Goal: Task Accomplishment & Management: Use online tool/utility

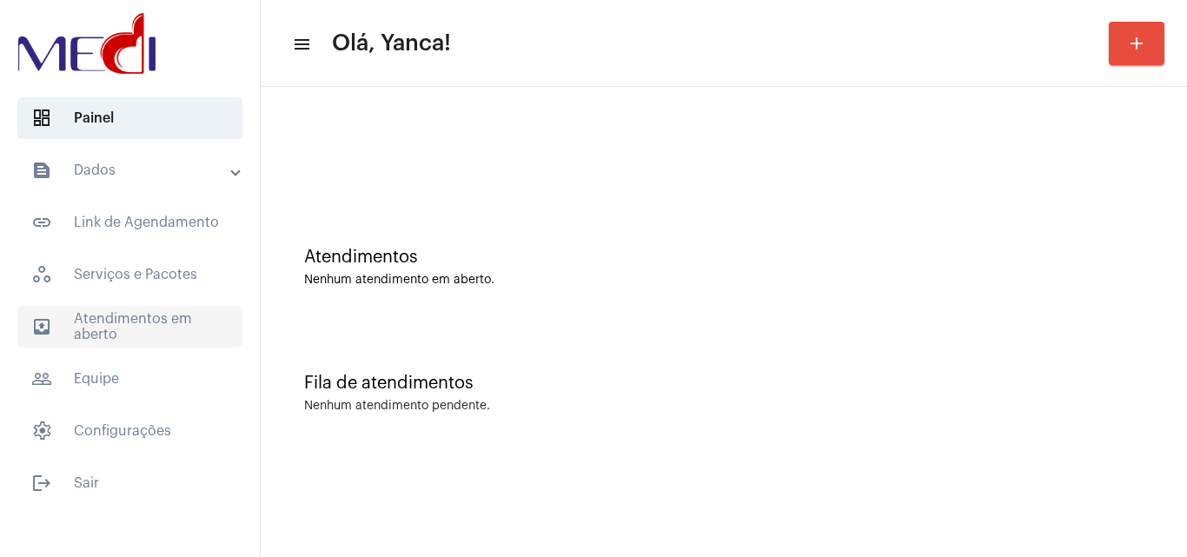
click at [140, 329] on span "outbox_outline Atendimentos em aberto" at bounding box center [129, 327] width 225 height 42
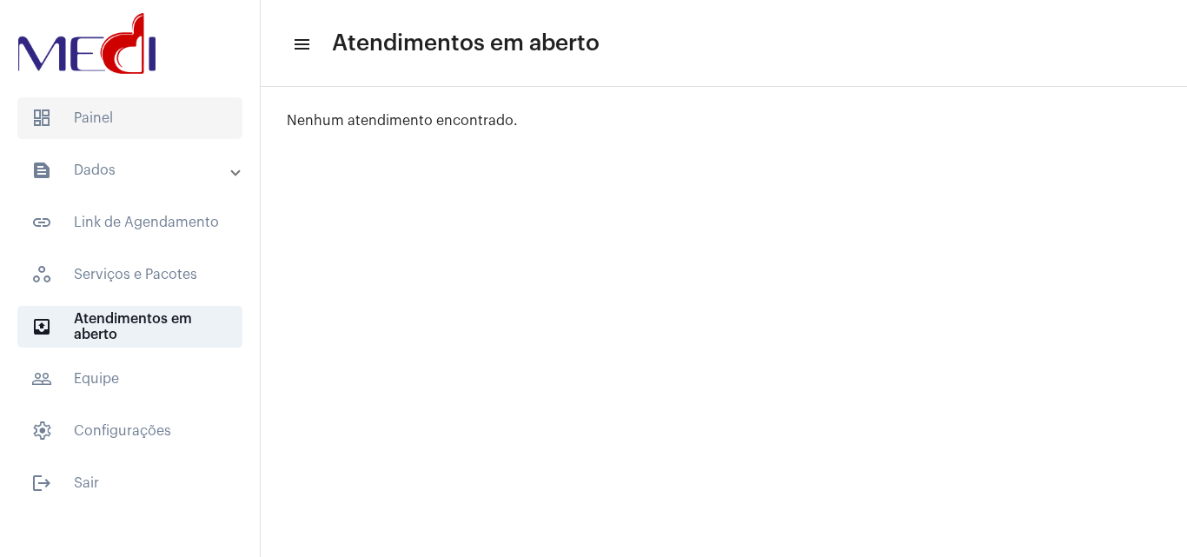
click at [201, 123] on span "dashboard Painel" at bounding box center [129, 118] width 225 height 42
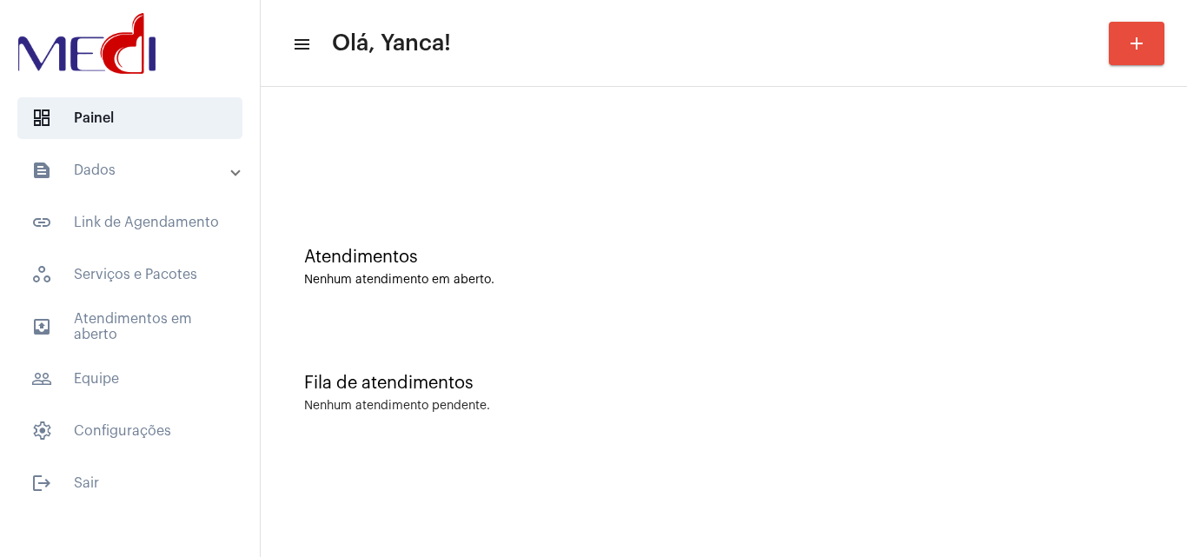
click at [152, 149] on mat-list "dashboard Painel text_snippet_outlined Dados text_snippet_outlined Relatórios h…" at bounding box center [130, 297] width 260 height 414
click at [154, 163] on mat-panel-title "text_snippet_outlined Dados" at bounding box center [131, 170] width 201 height 21
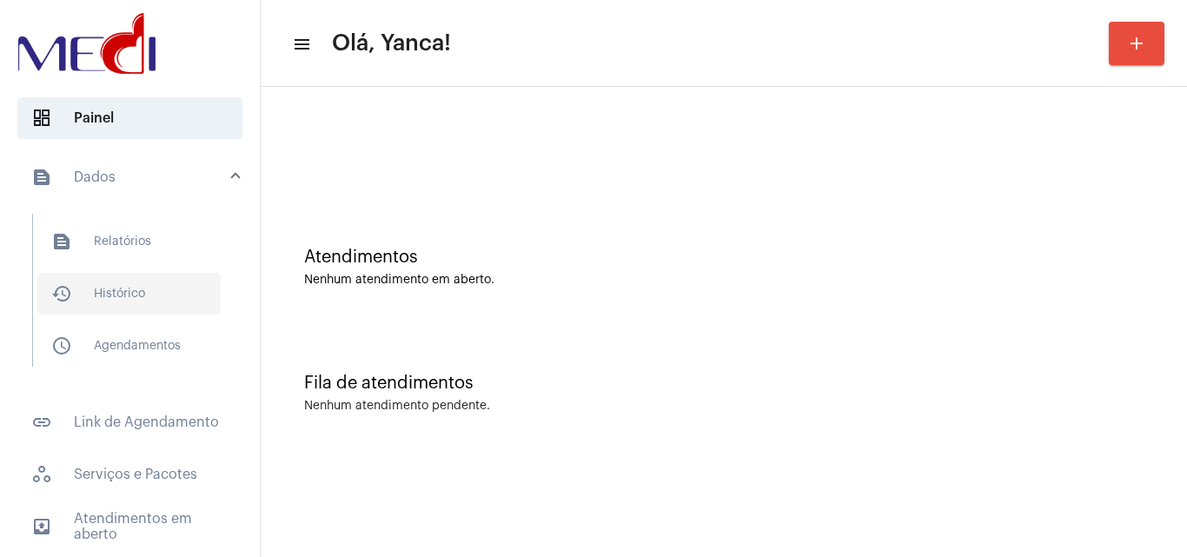
click at [122, 308] on span "history_outlined Histórico" at bounding box center [128, 294] width 183 height 42
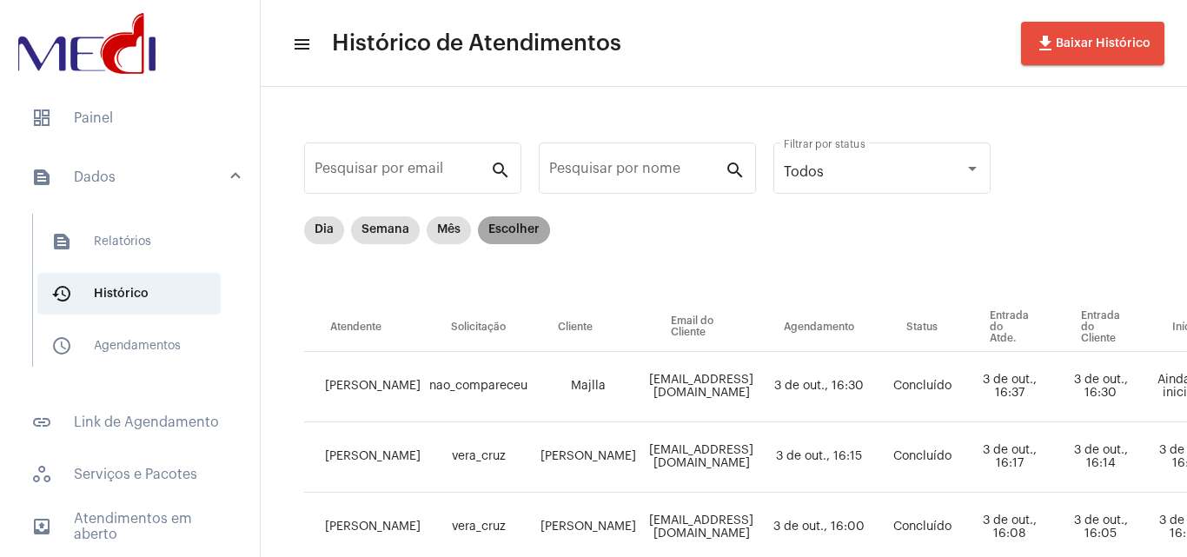
click at [539, 230] on mat-chip "Escolher" at bounding box center [514, 230] width 72 height 28
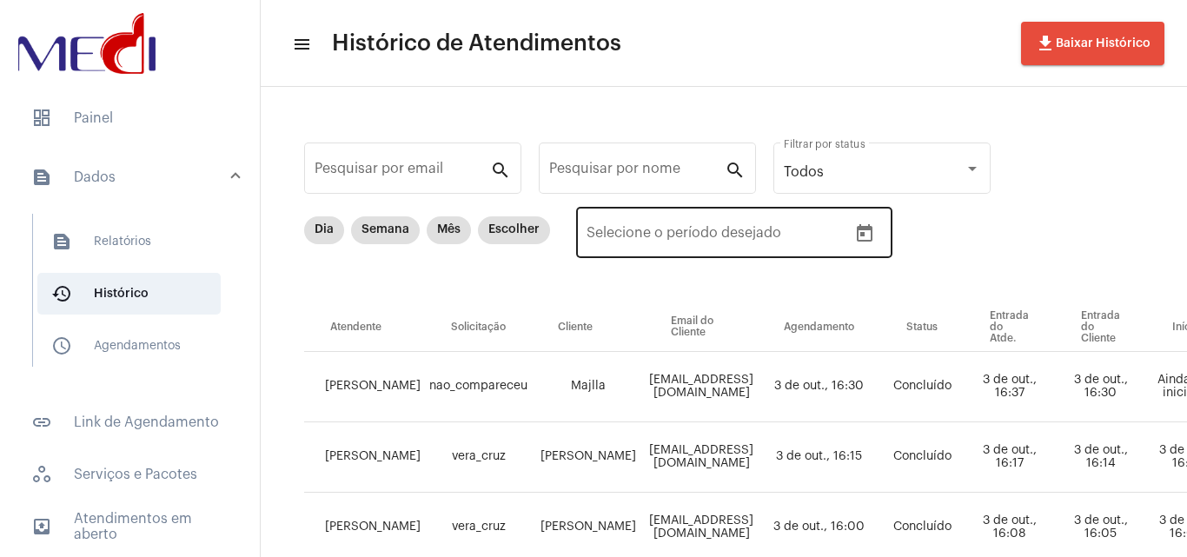
click at [850, 232] on button "Open calendar" at bounding box center [864, 233] width 35 height 35
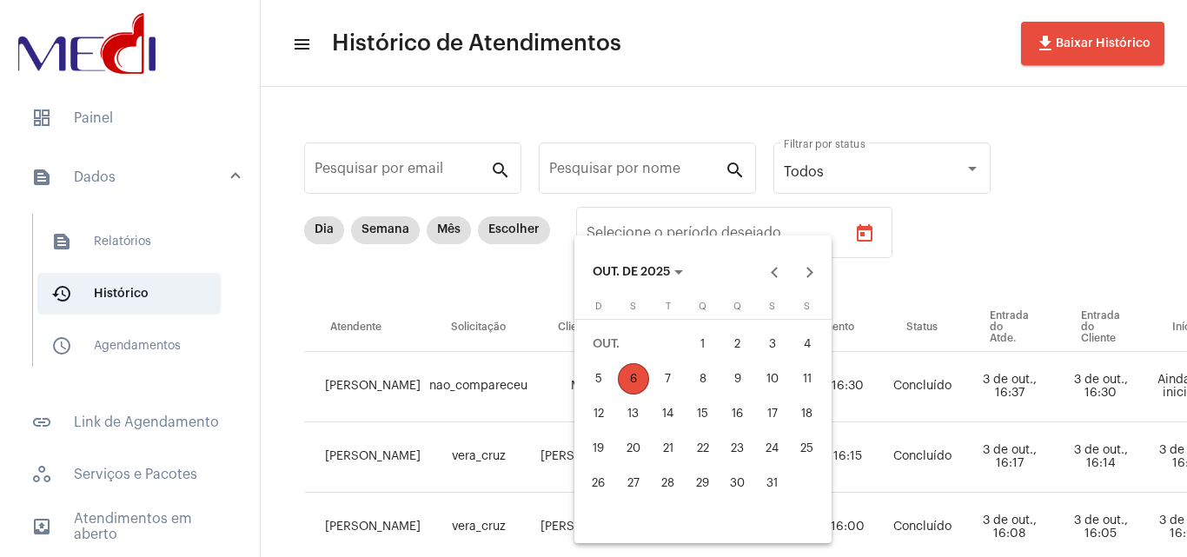
click at [780, 344] on div "3" at bounding box center [772, 343] width 31 height 31
type input "[DATE]"
click at [780, 344] on div "3" at bounding box center [772, 343] width 31 height 31
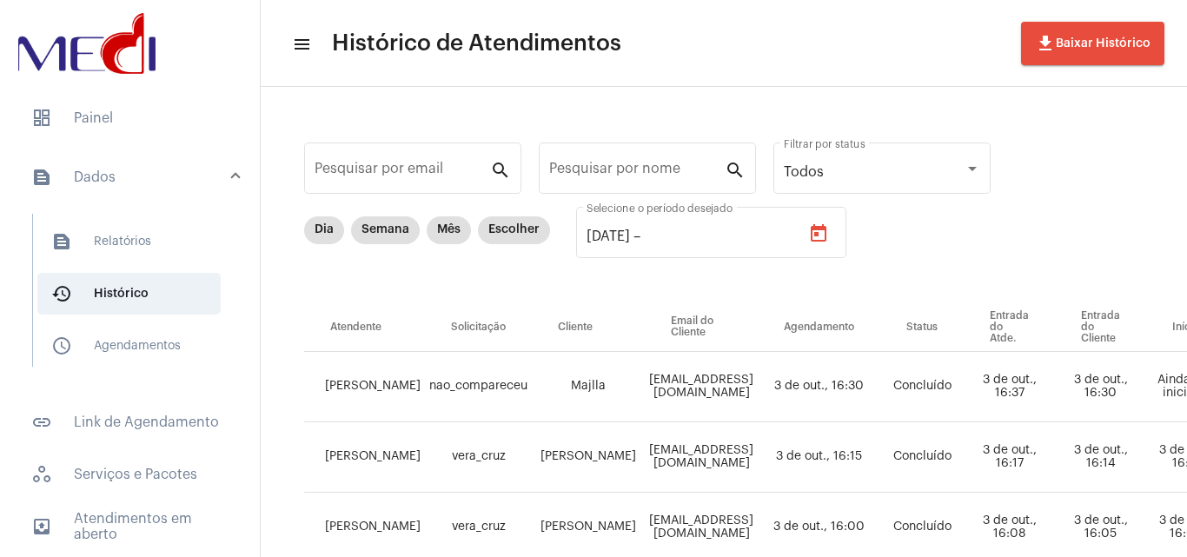
type input "[DATE]"
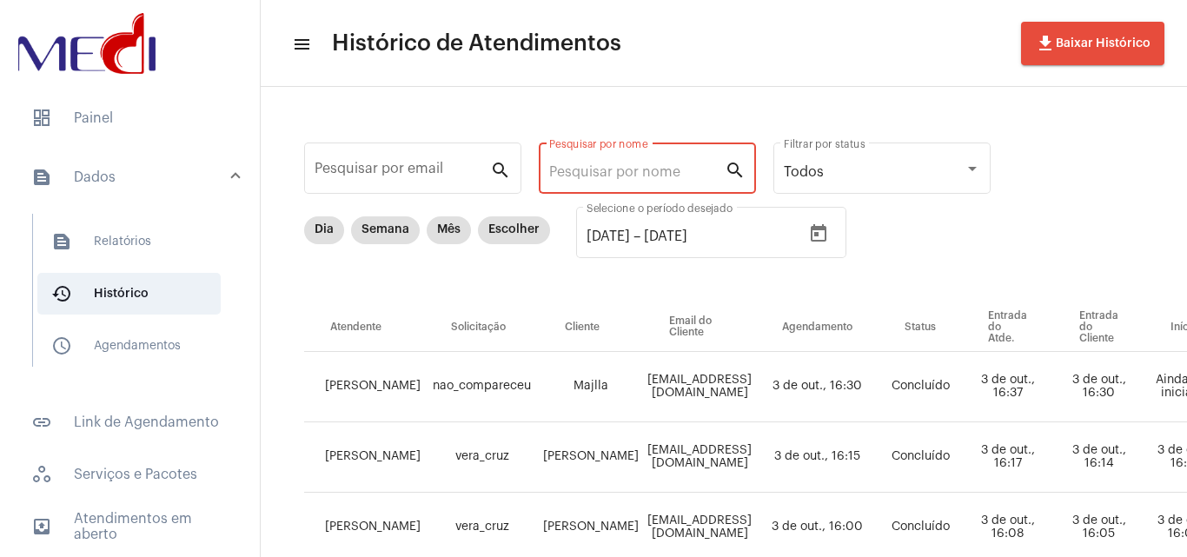
click at [643, 173] on input "Pesquisar por nome" at bounding box center [637, 172] width 176 height 16
paste input "[PERSON_NAME]"
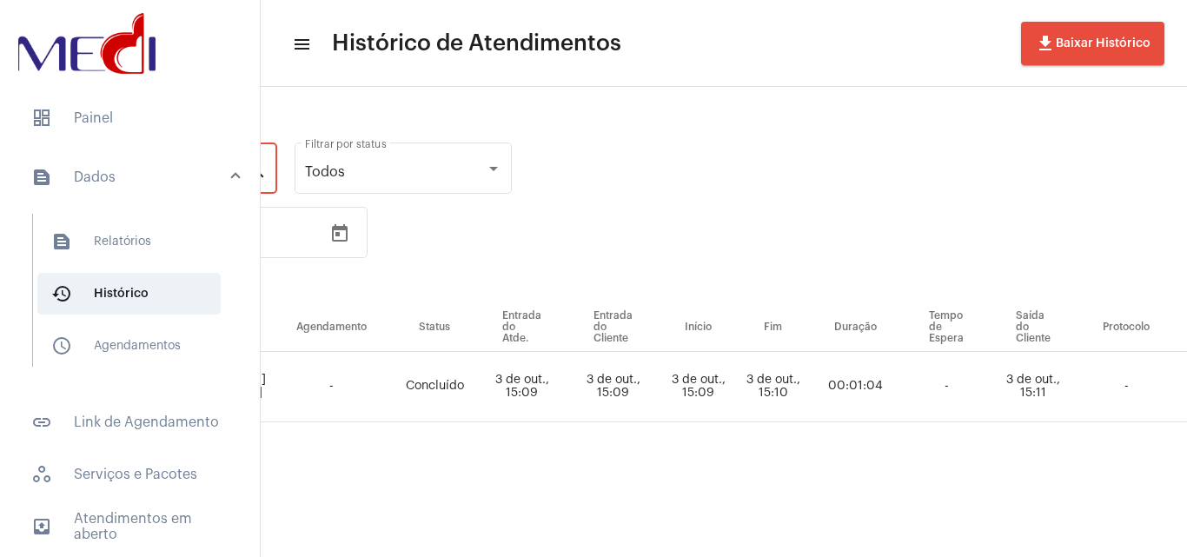
scroll to position [0, 795]
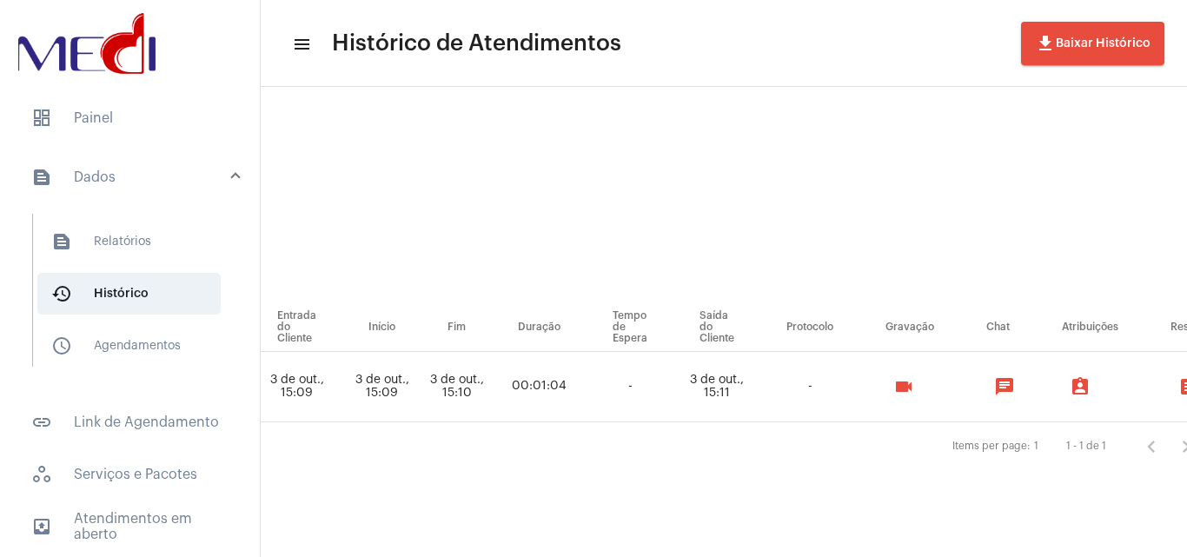
type input "[PERSON_NAME]"
click at [902, 391] on mat-icon "videocam" at bounding box center [903, 386] width 21 height 21
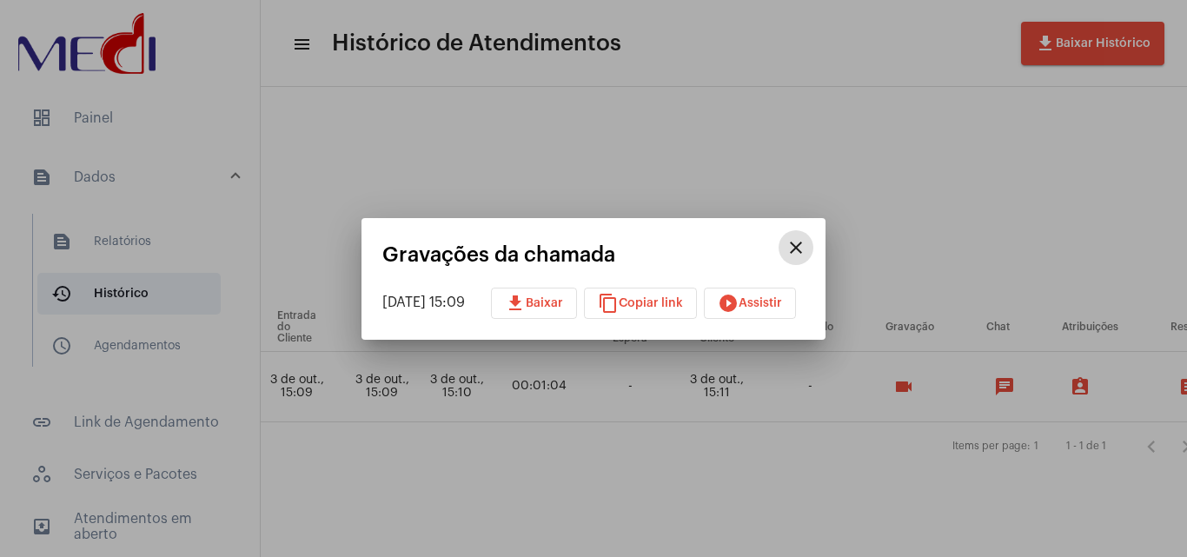
click at [564, 313] on button "download Baixar" at bounding box center [534, 303] width 86 height 31
click at [668, 294] on button "content_copy Copiar link" at bounding box center [640, 303] width 113 height 31
drag, startPoint x: 786, startPoint y: 123, endPoint x: 750, endPoint y: 297, distance: 178.3
click at [784, 123] on div at bounding box center [593, 278] width 1187 height 557
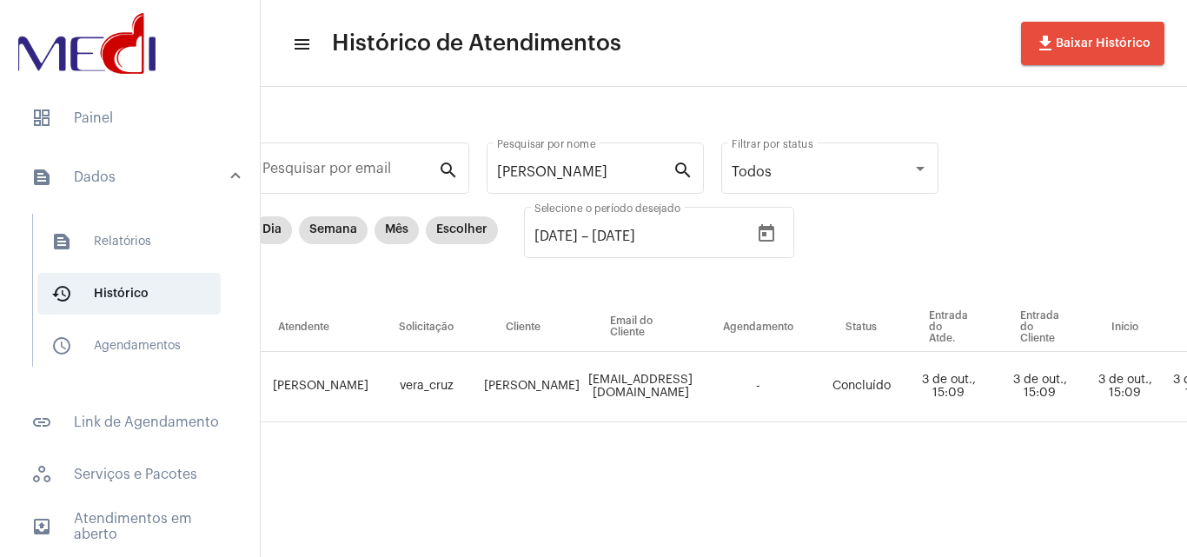
scroll to position [0, 43]
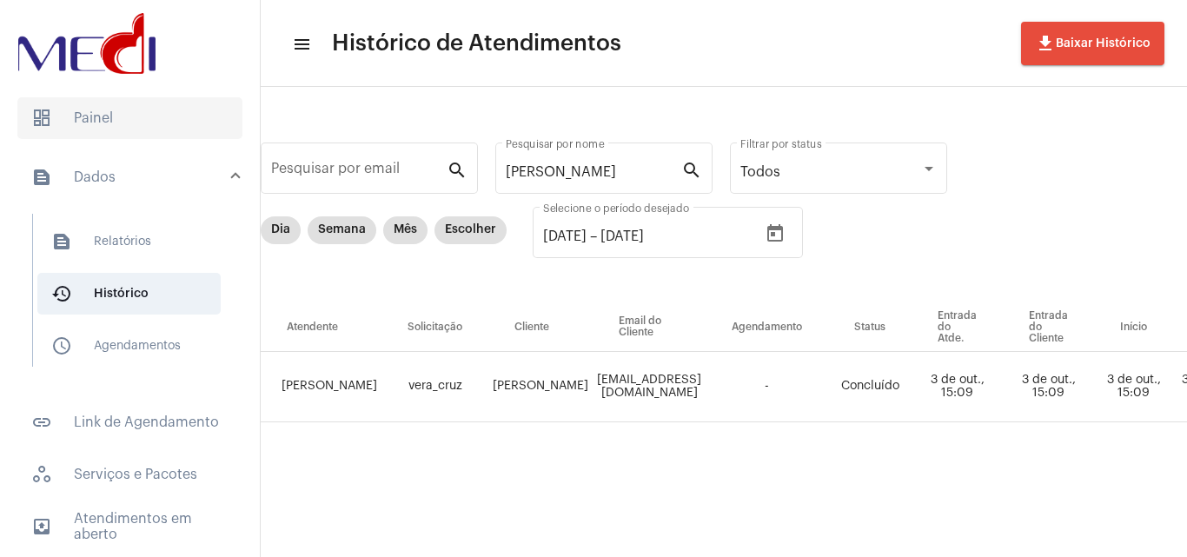
click at [119, 123] on span "dashboard Painel" at bounding box center [129, 118] width 225 height 42
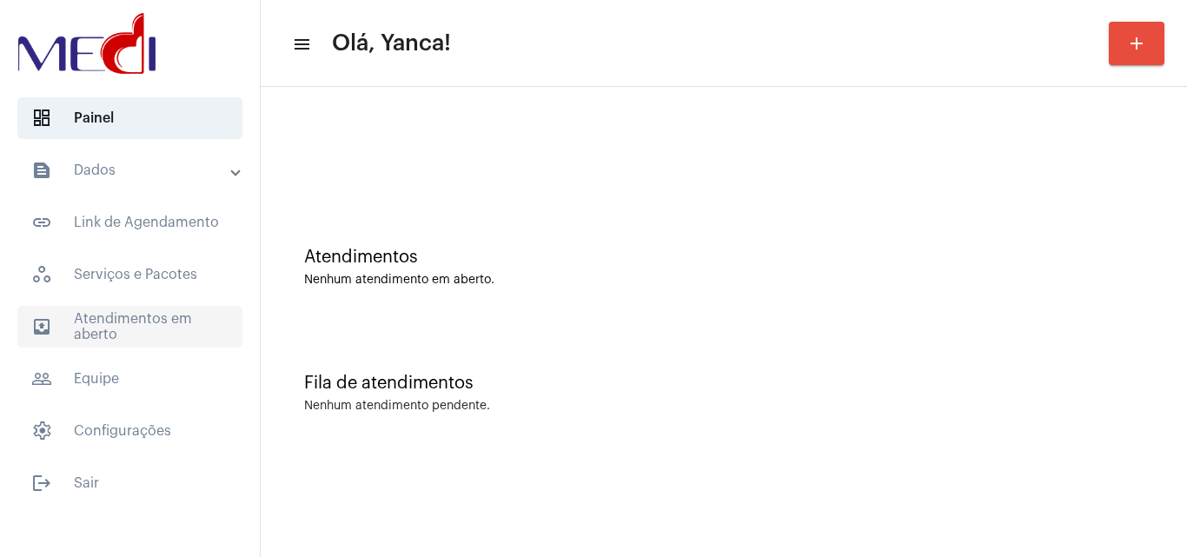
click at [193, 336] on span "outbox_outline Atendimentos em aberto" at bounding box center [129, 327] width 225 height 42
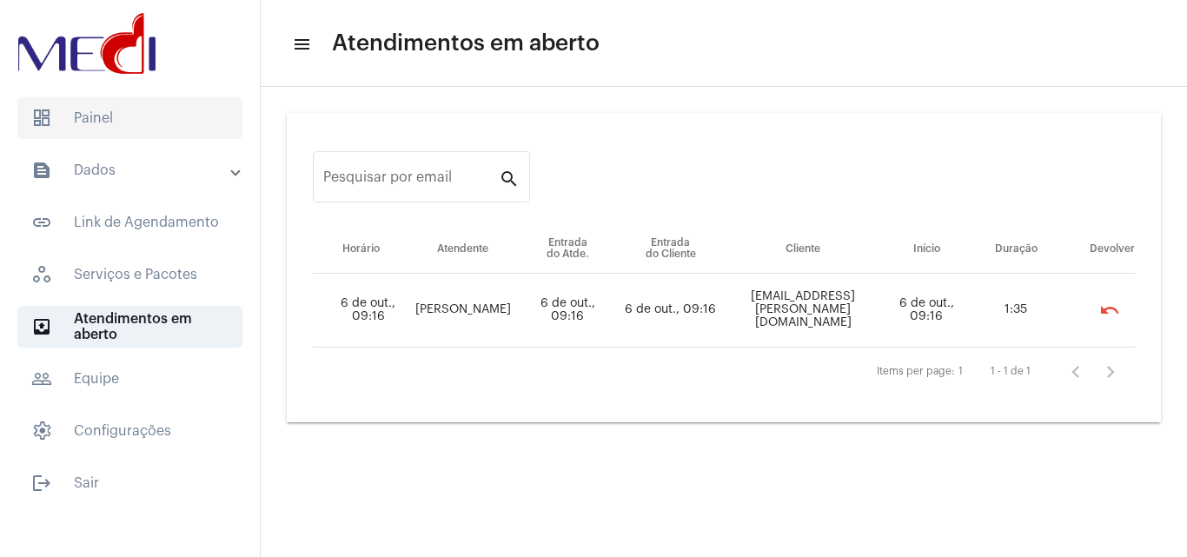
click at [135, 132] on span "dashboard Painel" at bounding box center [129, 118] width 225 height 42
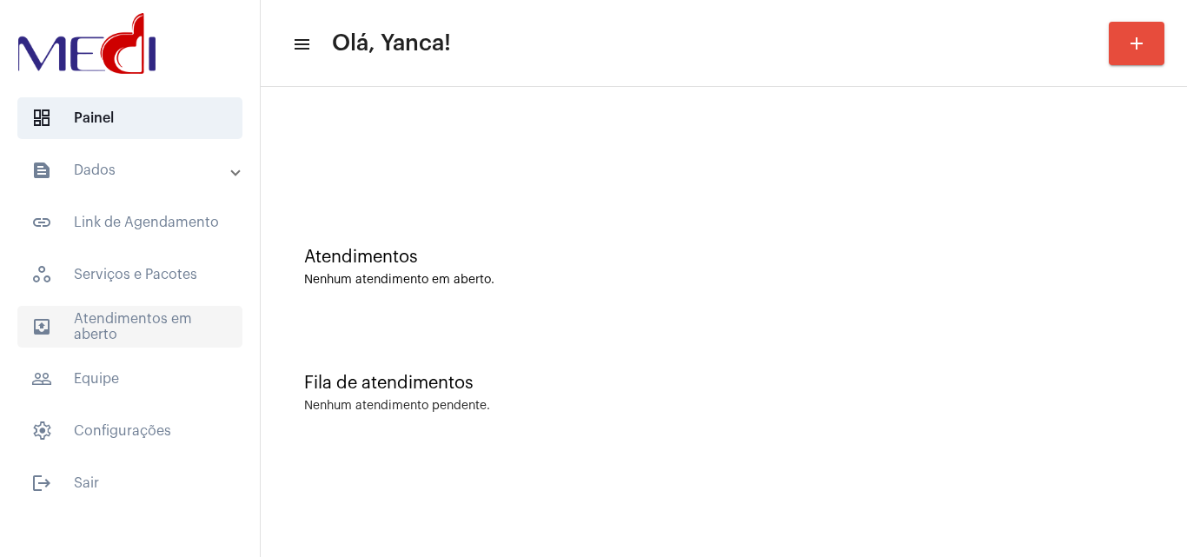
click at [149, 319] on span "outbox_outline Atendimentos em aberto" at bounding box center [129, 327] width 225 height 42
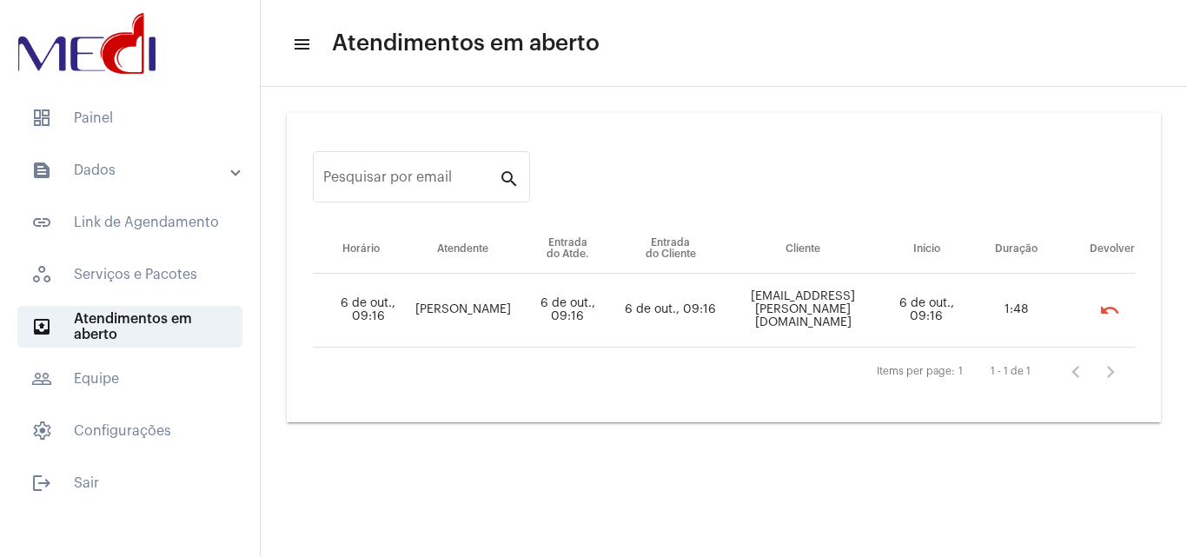
drag, startPoint x: 795, startPoint y: 309, endPoint x: 840, endPoint y: 309, distance: 45.2
click at [840, 309] on td "[EMAIL_ADDRESS][PERSON_NAME][DOMAIN_NAME]" at bounding box center [803, 311] width 162 height 74
copy td "solution"
click at [760, 375] on div "Items per page: 1 1 - 1 de 1" at bounding box center [724, 372] width 822 height 49
click at [530, 348] on div "Items per page: 1 1 - 1 de 1" at bounding box center [724, 372] width 822 height 49
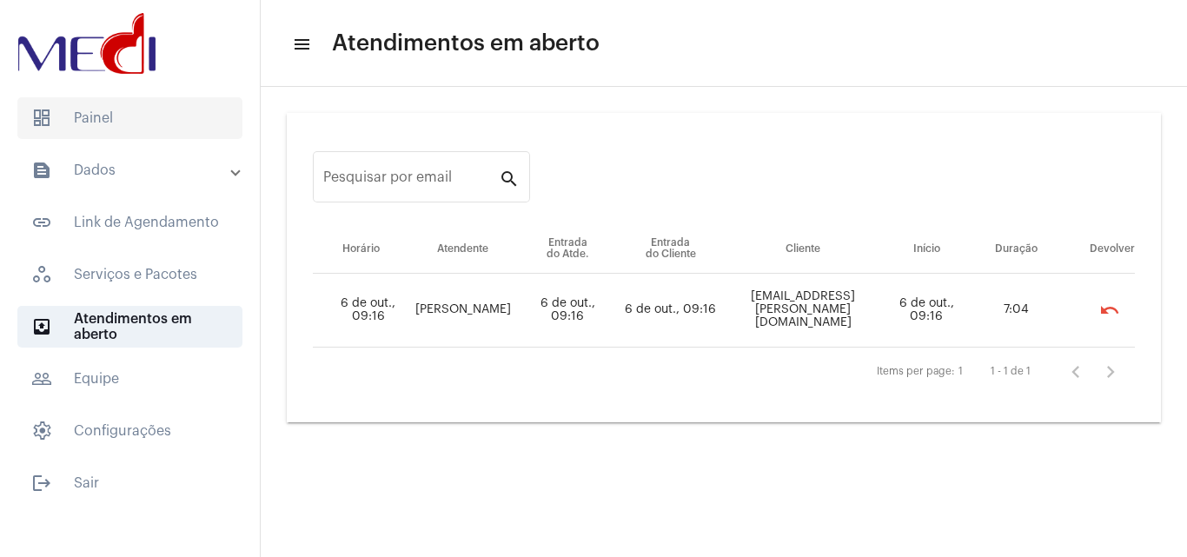
drag, startPoint x: 141, startPoint y: 103, endPoint x: 144, endPoint y: 112, distance: 10.2
click at [142, 106] on span "dashboard Painel" at bounding box center [129, 118] width 225 height 42
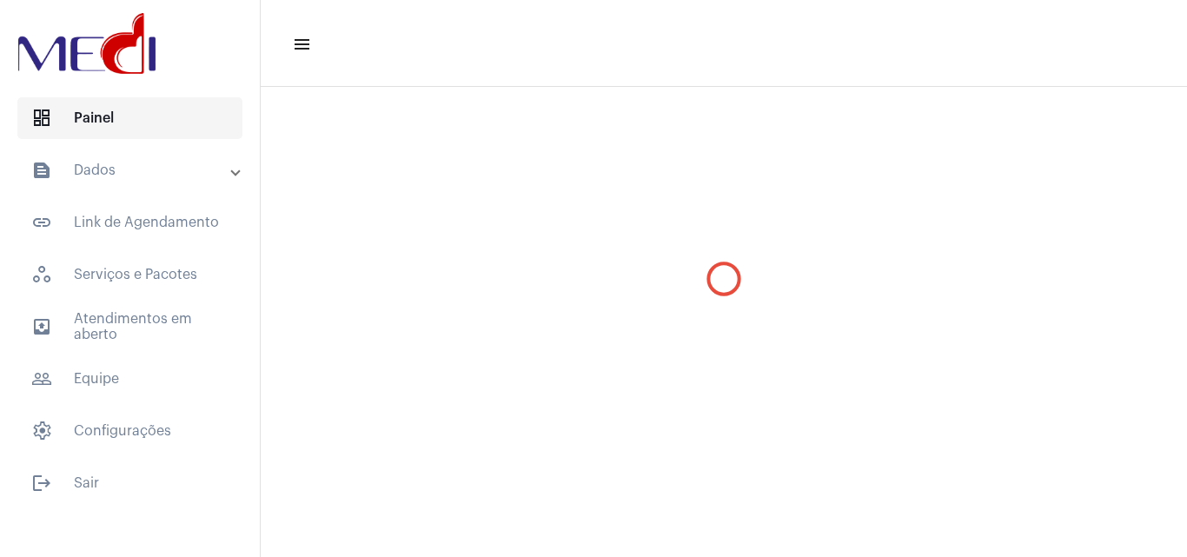
click at [145, 118] on span "dashboard Painel" at bounding box center [129, 118] width 225 height 42
